Goal: Check status: Check status

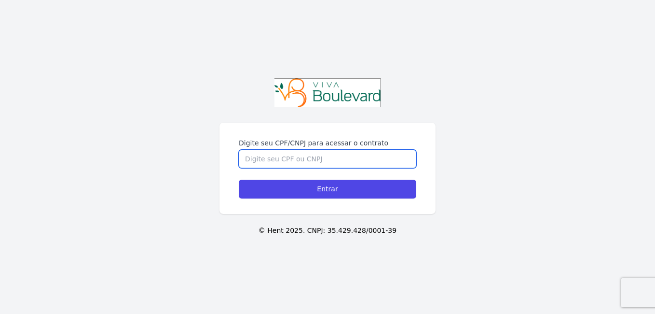
click at [285, 159] on input "Digite seu CPF/CNPJ para acessar o contrato" at bounding box center [327, 159] width 177 height 18
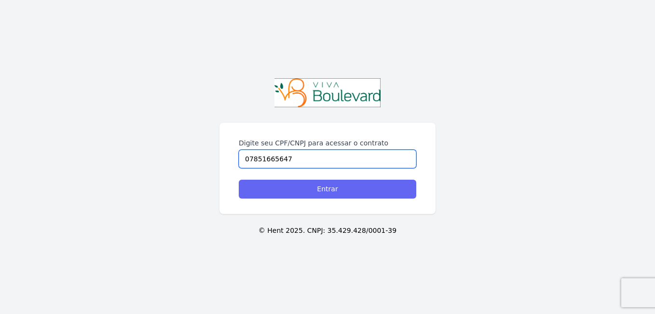
type input "07851665647"
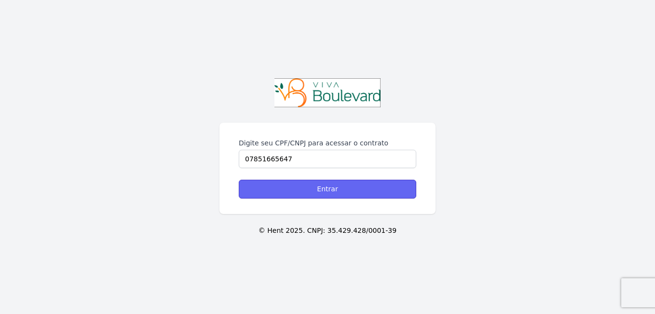
click at [340, 194] on input "Entrar" at bounding box center [327, 188] width 177 height 19
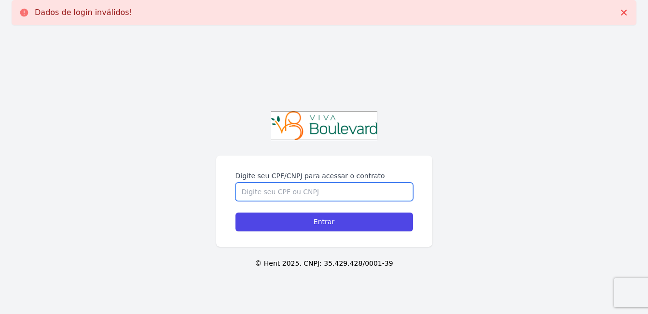
click at [278, 191] on input "Digite seu CPF/CNPJ para acessar o contrato" at bounding box center [323, 191] width 177 height 18
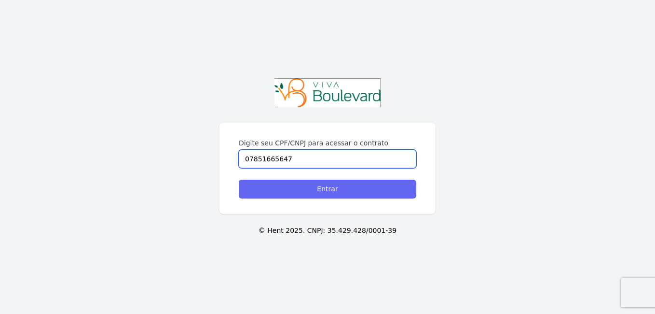
type input "07851665647"
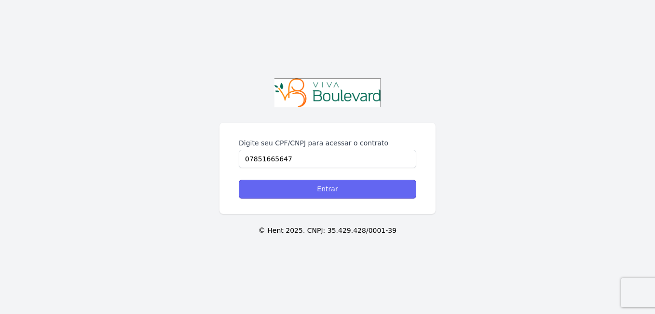
click at [326, 189] on input "Entrar" at bounding box center [327, 188] width 177 height 19
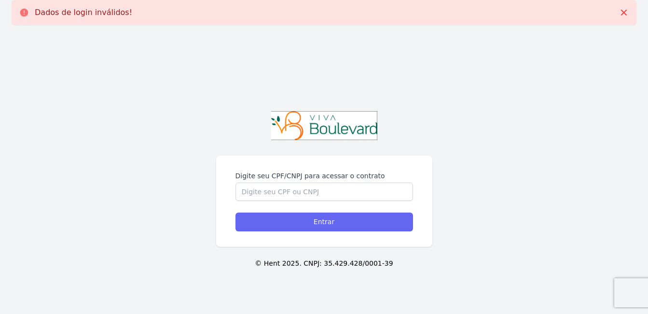
scroll to position [33, 0]
